Goal: Task Accomplishment & Management: Use online tool/utility

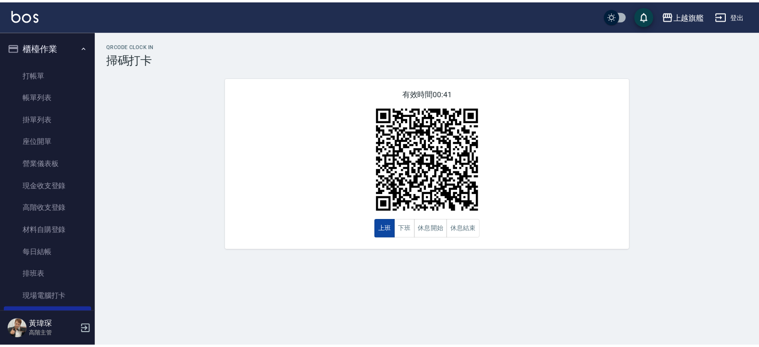
scroll to position [115, 0]
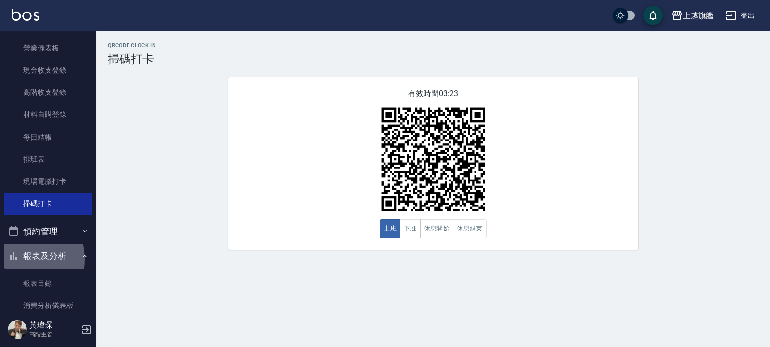
click at [13, 259] on icon "button" at bounding box center [14, 256] width 8 height 8
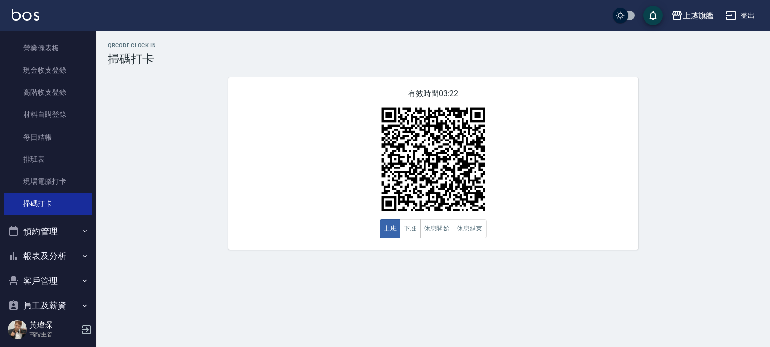
click at [22, 284] on button "客戶管理" at bounding box center [48, 280] width 88 height 25
click at [53, 277] on button "客戶管理" at bounding box center [48, 280] width 88 height 25
click at [45, 285] on button "客戶管理" at bounding box center [48, 280] width 88 height 25
click at [44, 306] on link "客戶列表" at bounding box center [48, 308] width 88 height 22
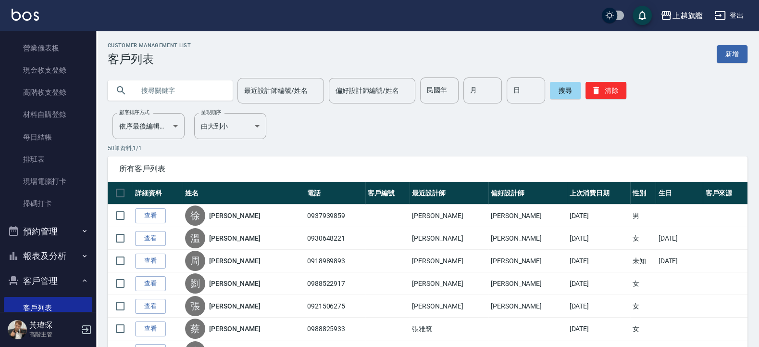
click at [209, 92] on input "text" at bounding box center [180, 90] width 90 height 26
type input "[PERSON_NAME]"
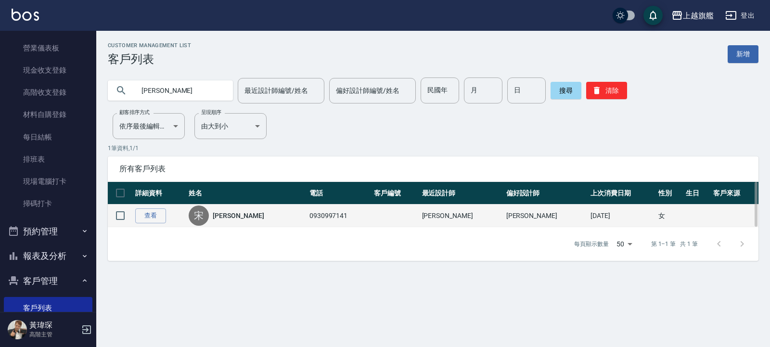
click at [240, 209] on div "宋 [PERSON_NAME]" at bounding box center [246, 215] width 115 height 20
click at [238, 215] on link "[PERSON_NAME]" at bounding box center [238, 216] width 51 height 10
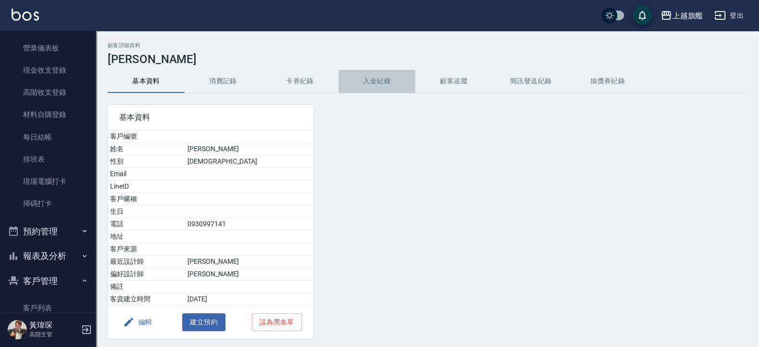
click at [377, 87] on button "入金紀錄" at bounding box center [377, 81] width 77 height 23
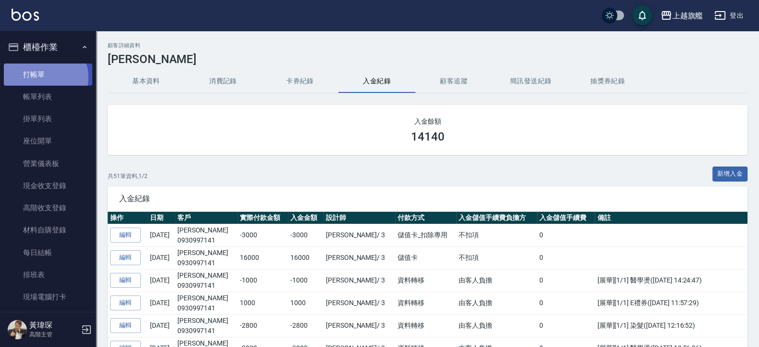
click at [45, 77] on link "打帳單" at bounding box center [48, 74] width 88 height 22
